Goal: Task Accomplishment & Management: Manage account settings

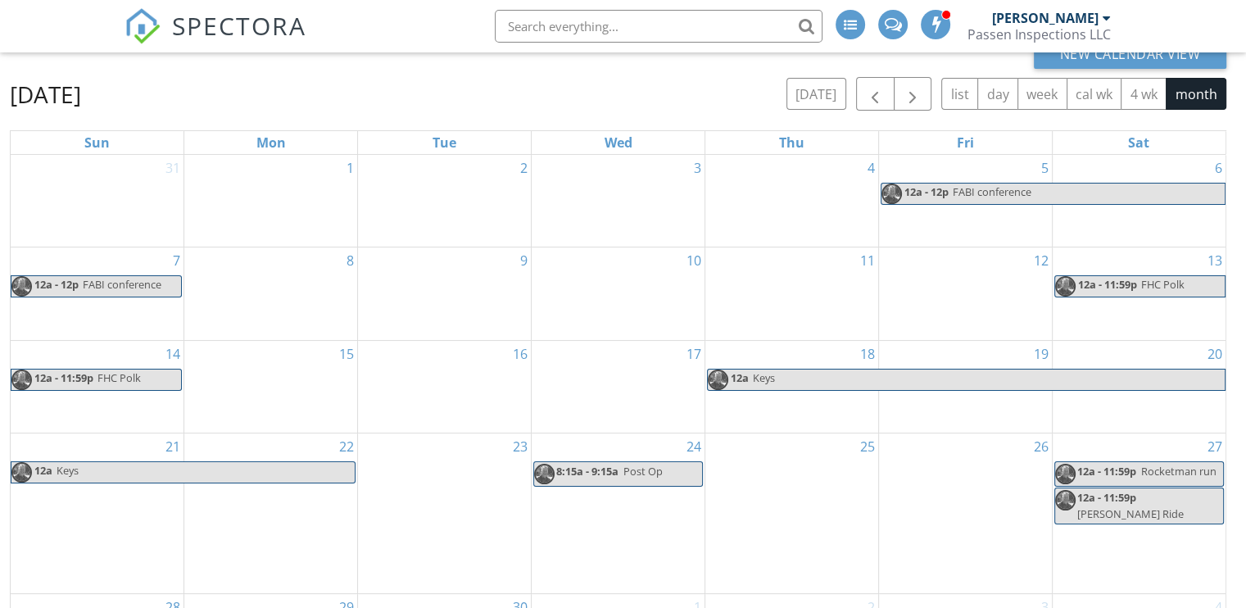
scroll to position [54, 0]
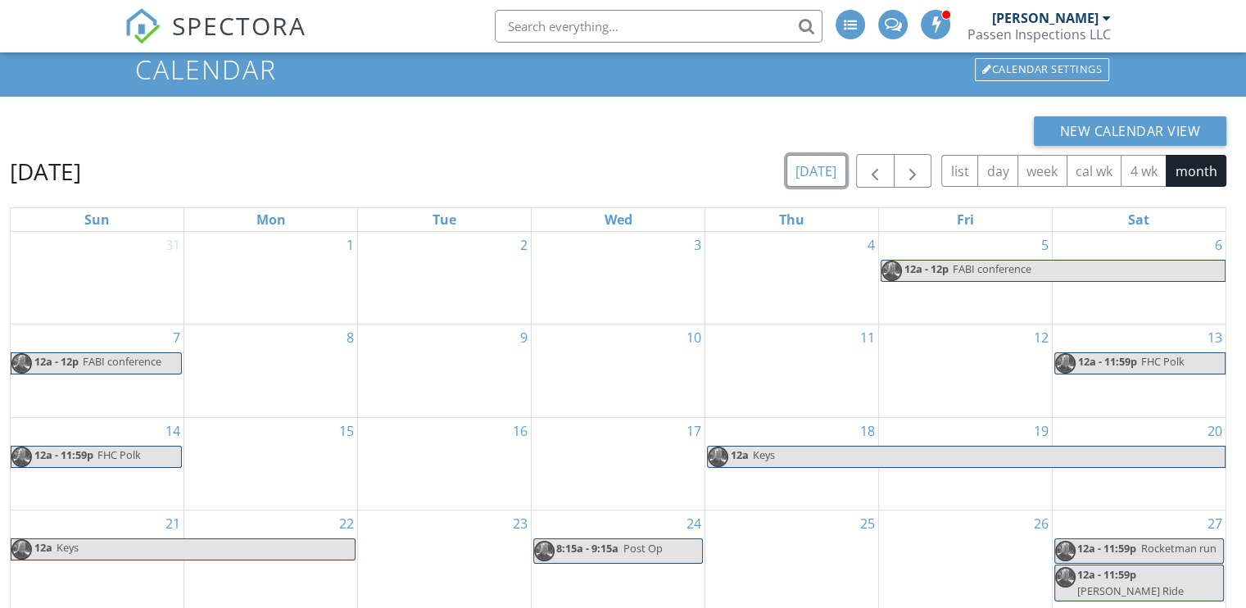
click at [826, 175] on button "today" at bounding box center [816, 171] width 60 height 32
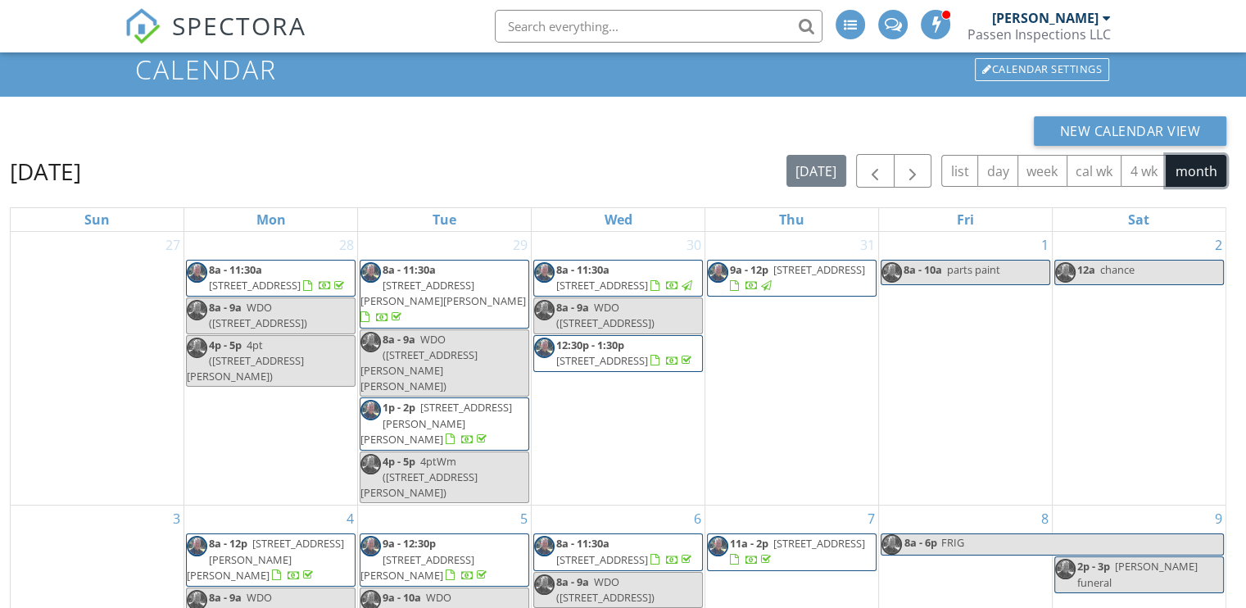
click at [1190, 167] on button "month" at bounding box center [1195, 171] width 61 height 32
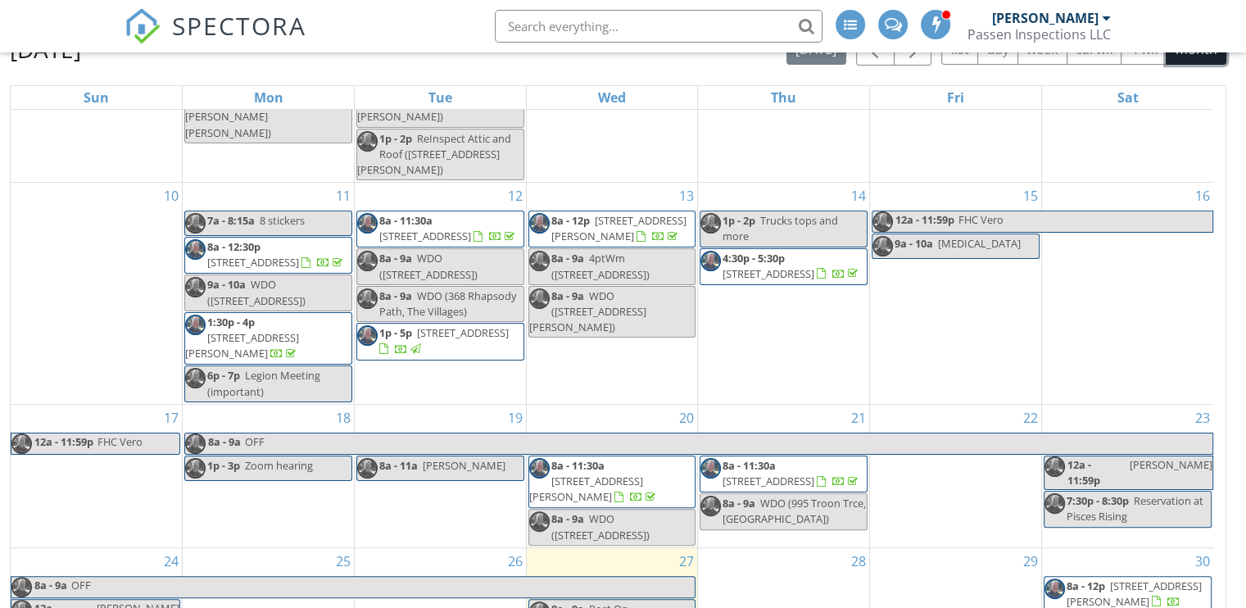
scroll to position [218, 0]
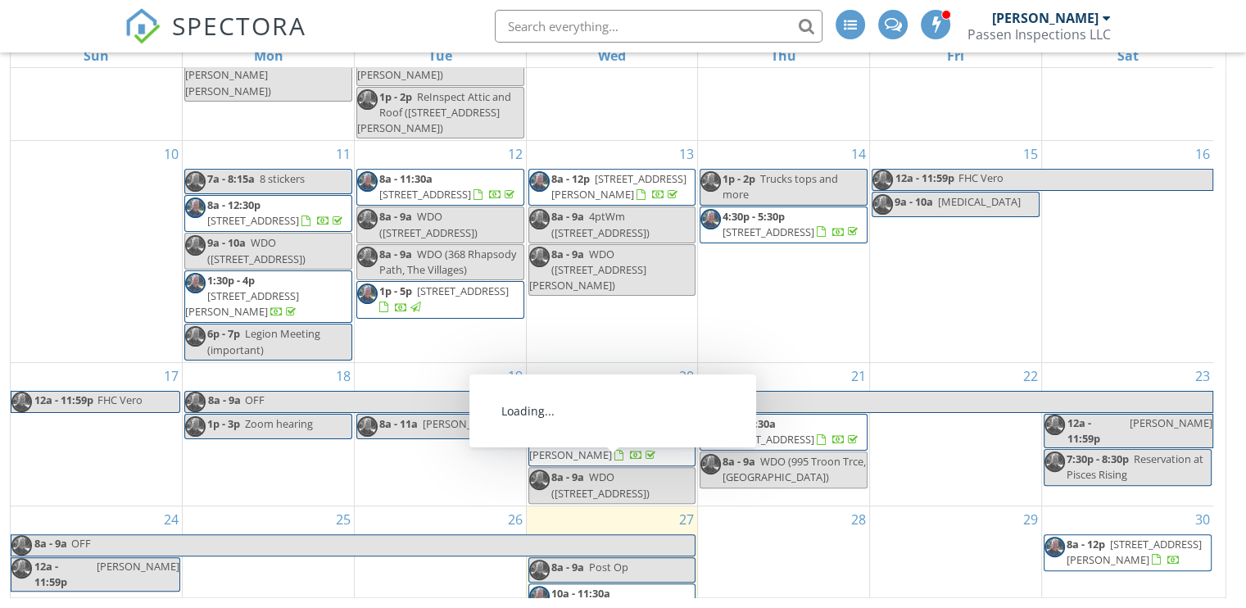
click at [616, 601] on span "10730 Log House Rd, Clermont 34711" at bounding box center [597, 608] width 92 height 15
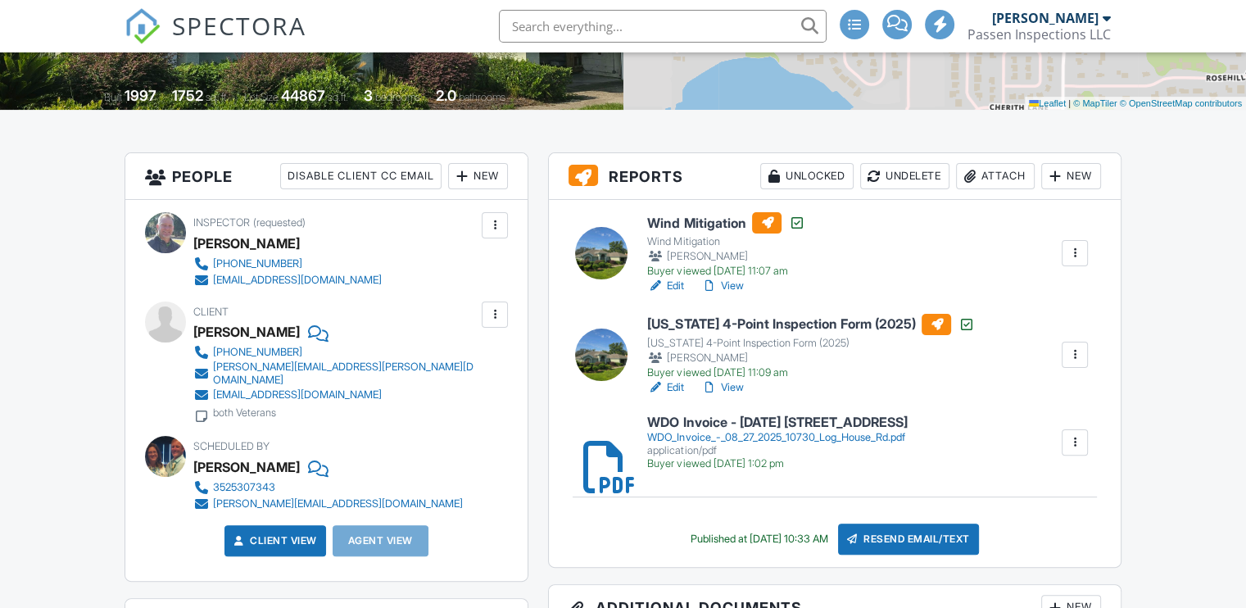
click at [991, 176] on div "Attach" at bounding box center [995, 176] width 79 height 26
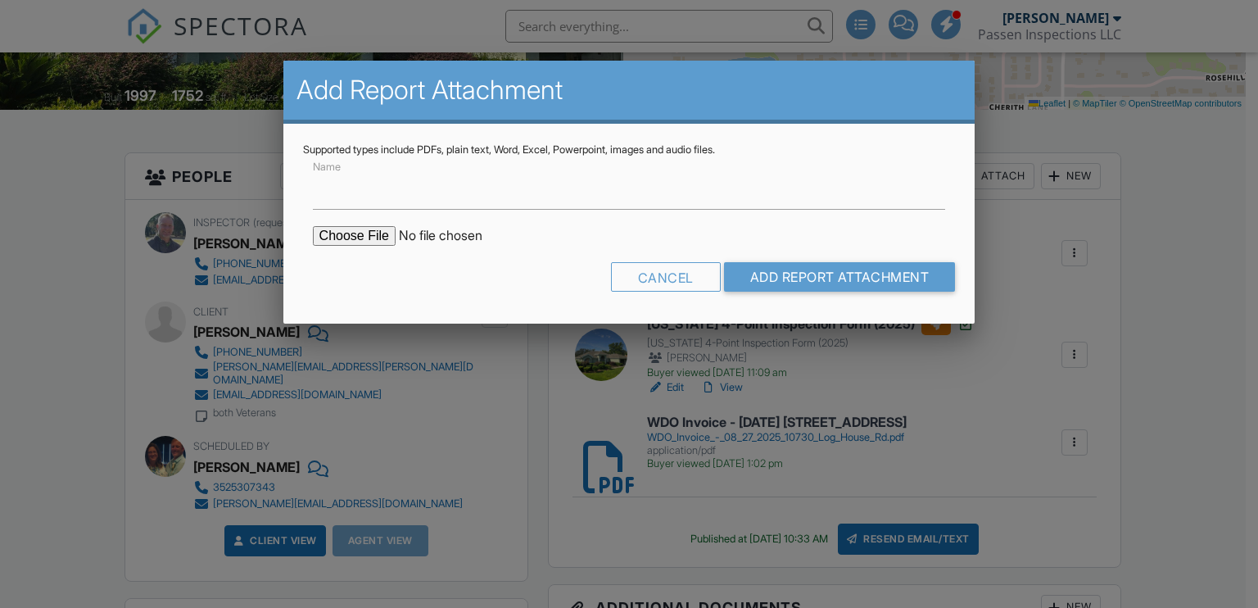
click at [342, 233] on input "file" at bounding box center [452, 236] width 278 height 20
type input "C:\fakepath\WDO_10730_Log_House_Rd_DALE_SICKMAN_08272025.pdf"
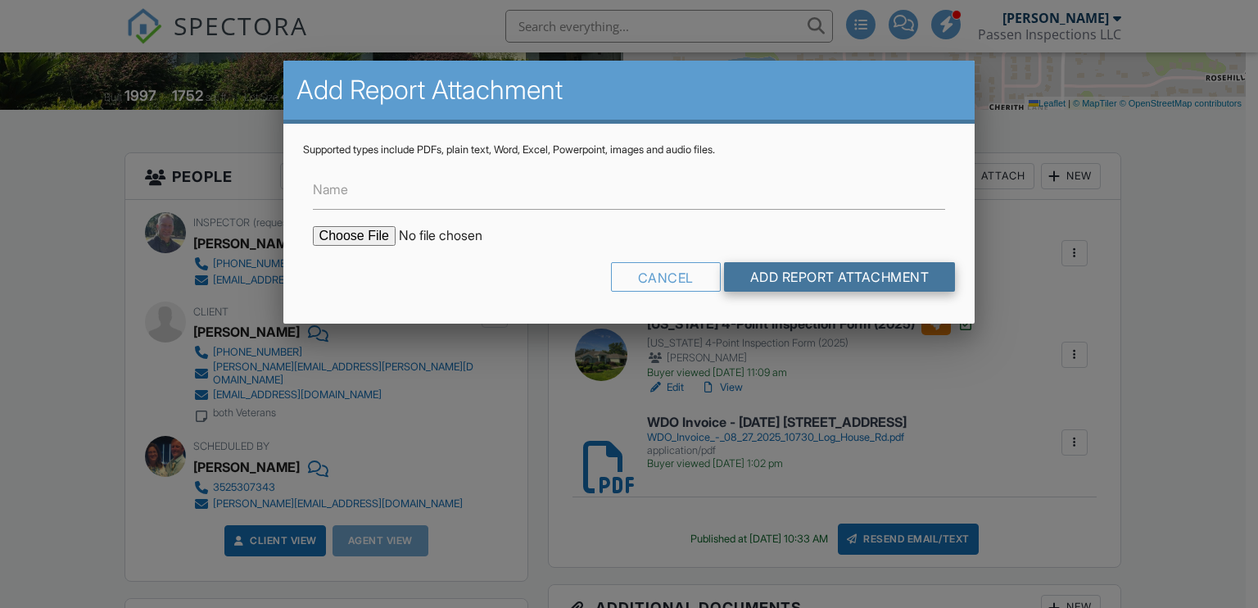
click at [852, 275] on input "Add Report Attachment" at bounding box center [840, 276] width 232 height 29
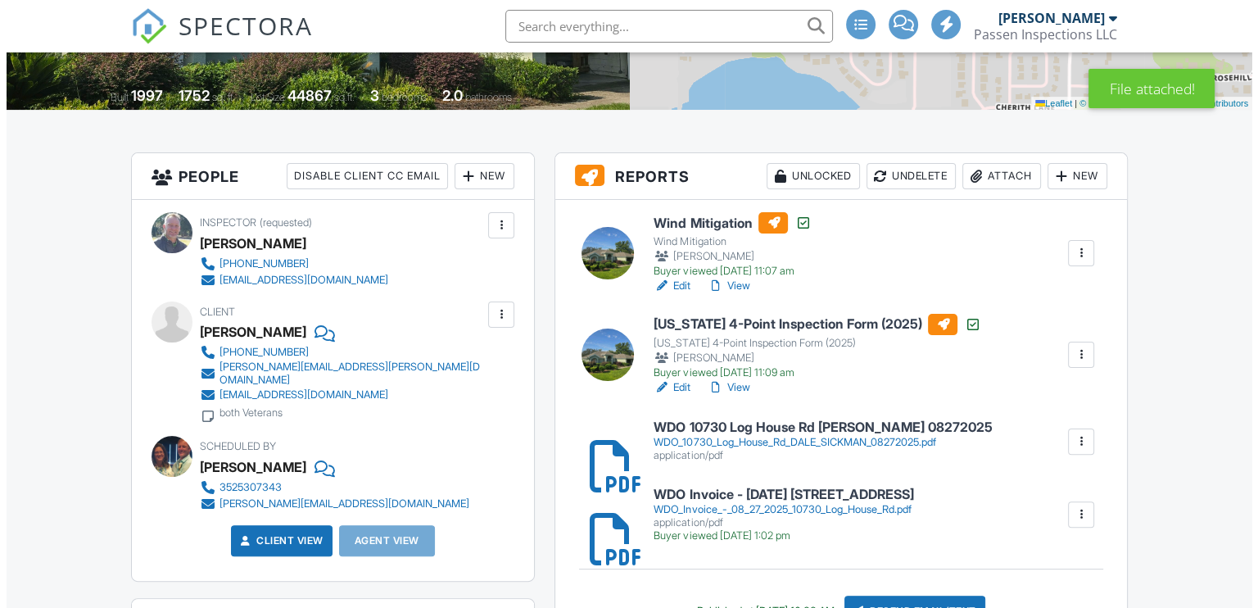
scroll to position [491, 0]
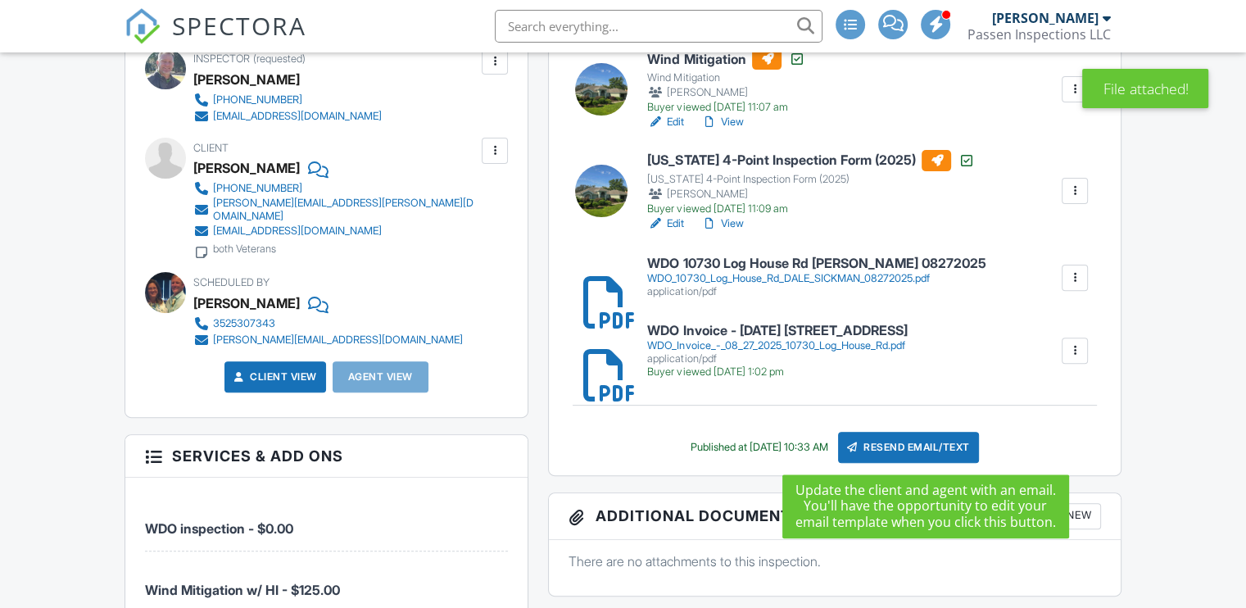
click at [904, 440] on div "Resend Email/Text" at bounding box center [908, 447] width 141 height 31
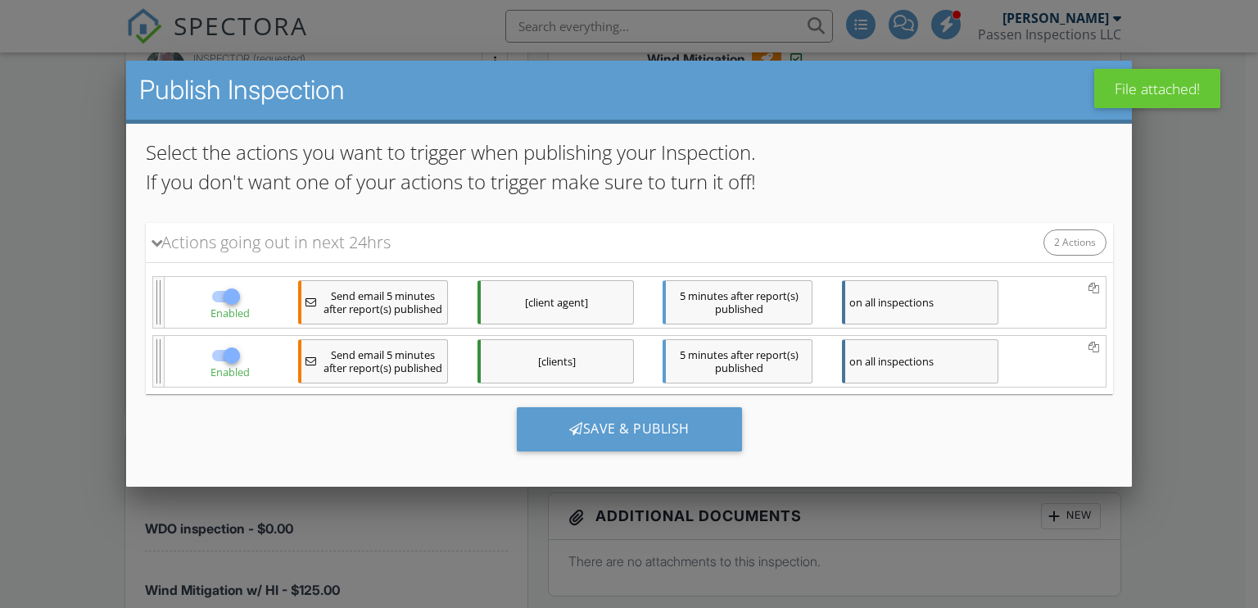
scroll to position [177, 0]
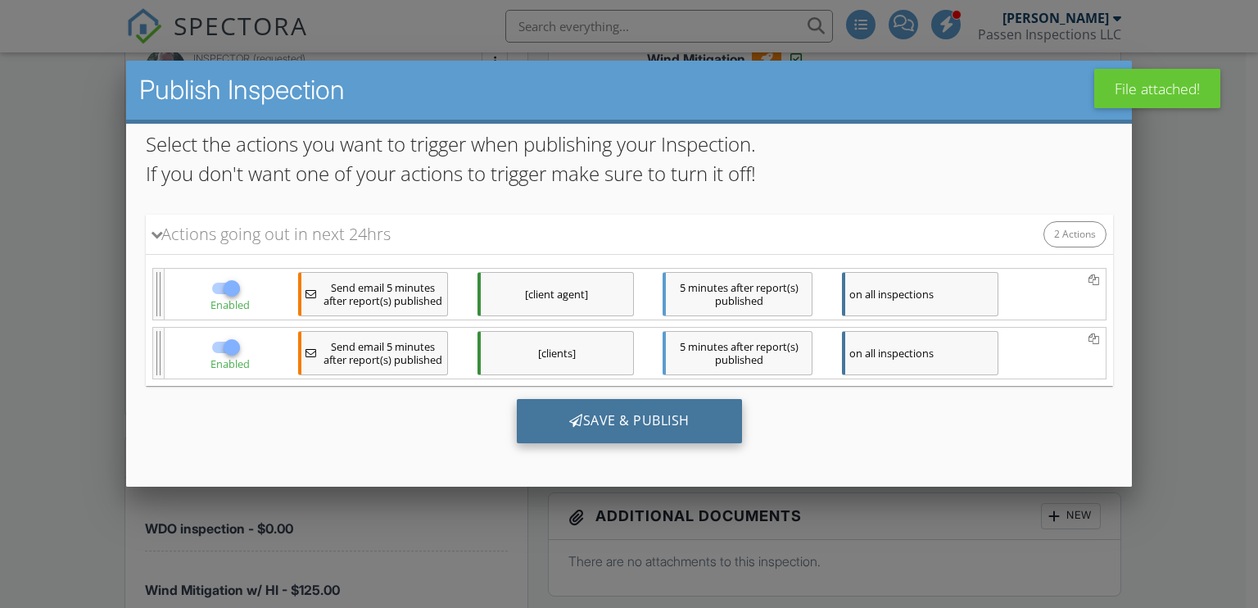
click at [604, 409] on div "Save & Publish" at bounding box center [628, 421] width 225 height 44
